Goal: Check status: Check status

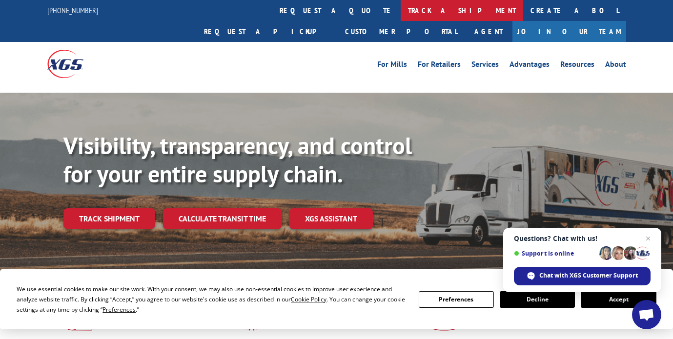
click at [401, 8] on link "track a shipment" at bounding box center [462, 10] width 123 height 21
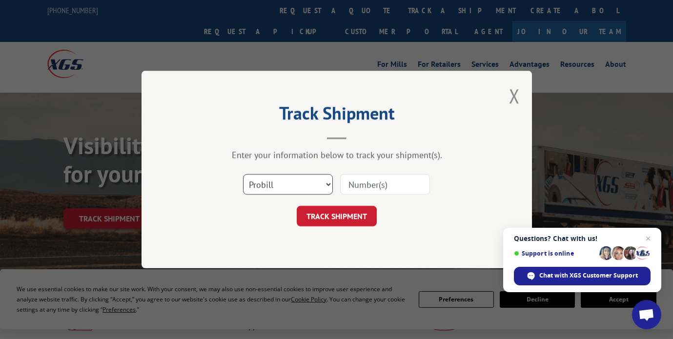
click at [323, 187] on select "Select category... Probill BOL PO" at bounding box center [288, 184] width 90 height 21
select select "bol"
click at [382, 182] on input at bounding box center [385, 184] width 90 height 21
type input "527384239"
click at [350, 220] on button "TRACK SHIPMENT" at bounding box center [337, 216] width 80 height 21
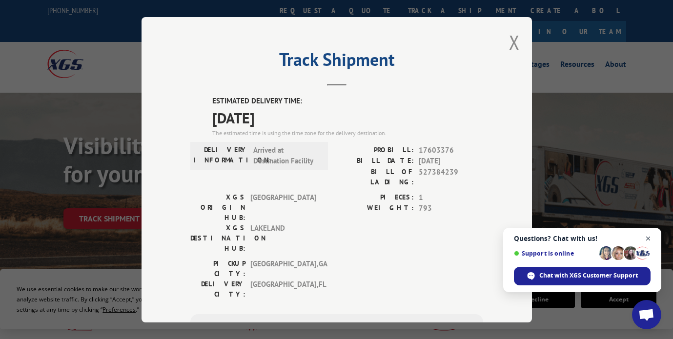
click at [652, 239] on span "Close chat" at bounding box center [648, 239] width 12 height 12
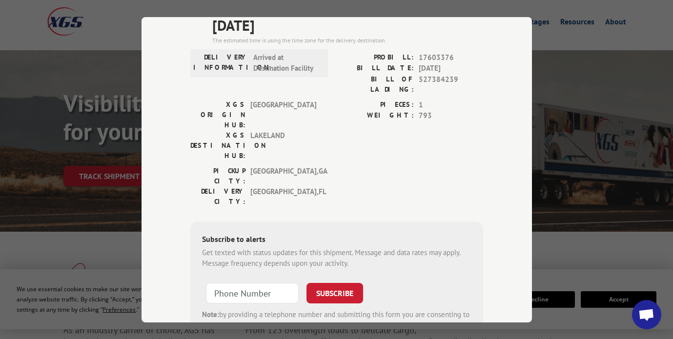
scroll to position [91, 0]
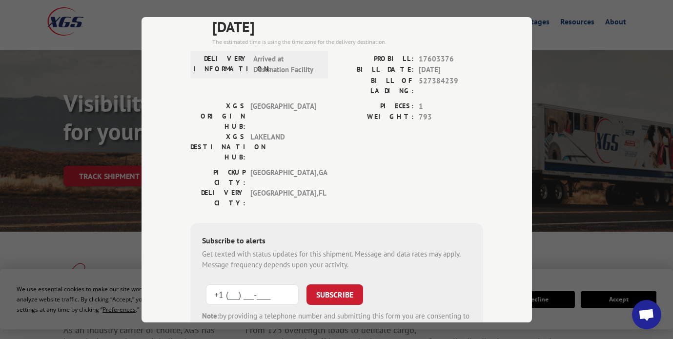
click at [254, 284] on input "+1 (___) ___-____" at bounding box center [252, 294] width 93 height 21
type input "[PHONE_NUMBER]"
click at [337, 284] on button "SUBSCRIBE" at bounding box center [335, 294] width 57 height 21
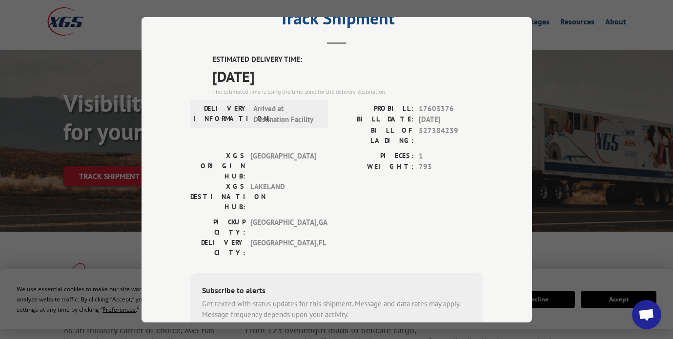
scroll to position [0, 0]
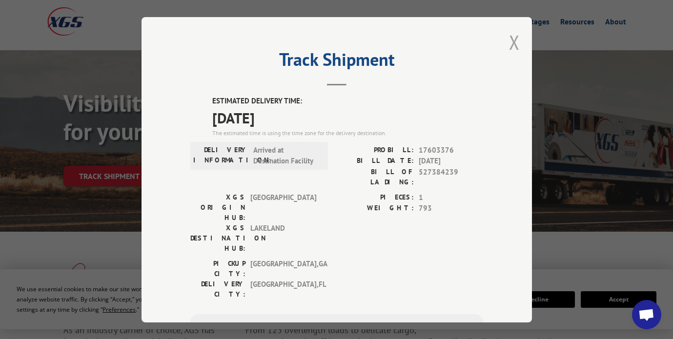
click at [514, 43] on button "Close modal" at bounding box center [514, 42] width 11 height 26
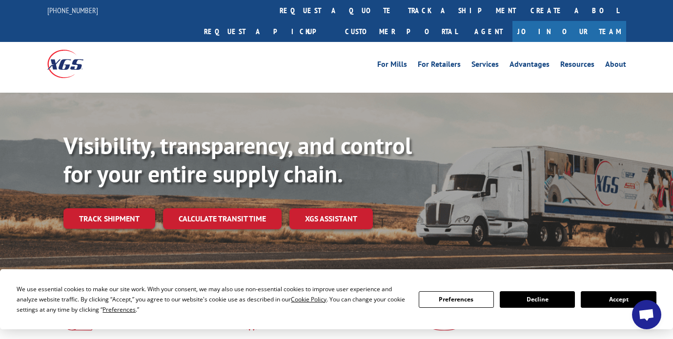
click at [606, 293] on button "Accept" at bounding box center [618, 299] width 75 height 17
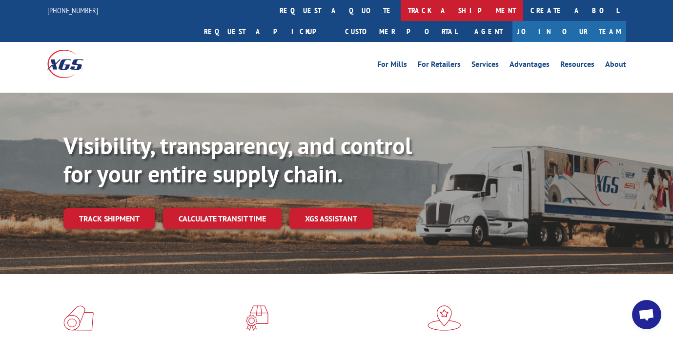
click at [401, 14] on link "track a shipment" at bounding box center [462, 10] width 123 height 21
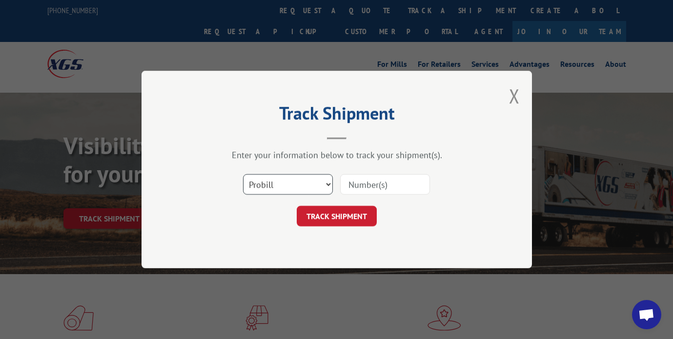
click at [328, 184] on select "Select category... Probill BOL PO" at bounding box center [288, 184] width 90 height 21
select select "bol"
click at [386, 186] on input at bounding box center [385, 184] width 90 height 21
type input "527384239"
click at [353, 208] on button "TRACK SHIPMENT" at bounding box center [337, 216] width 80 height 21
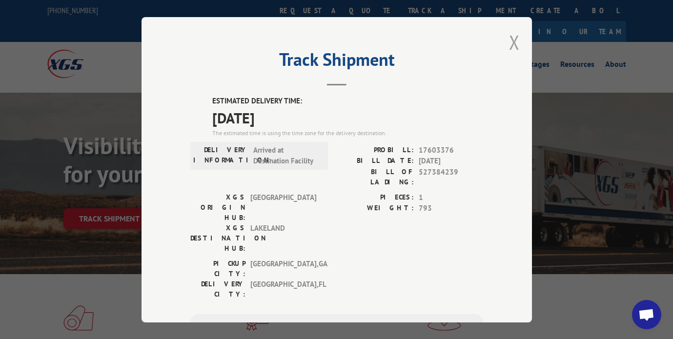
click at [516, 45] on button "Close modal" at bounding box center [514, 42] width 11 height 26
